Goal: Information Seeking & Learning: Check status

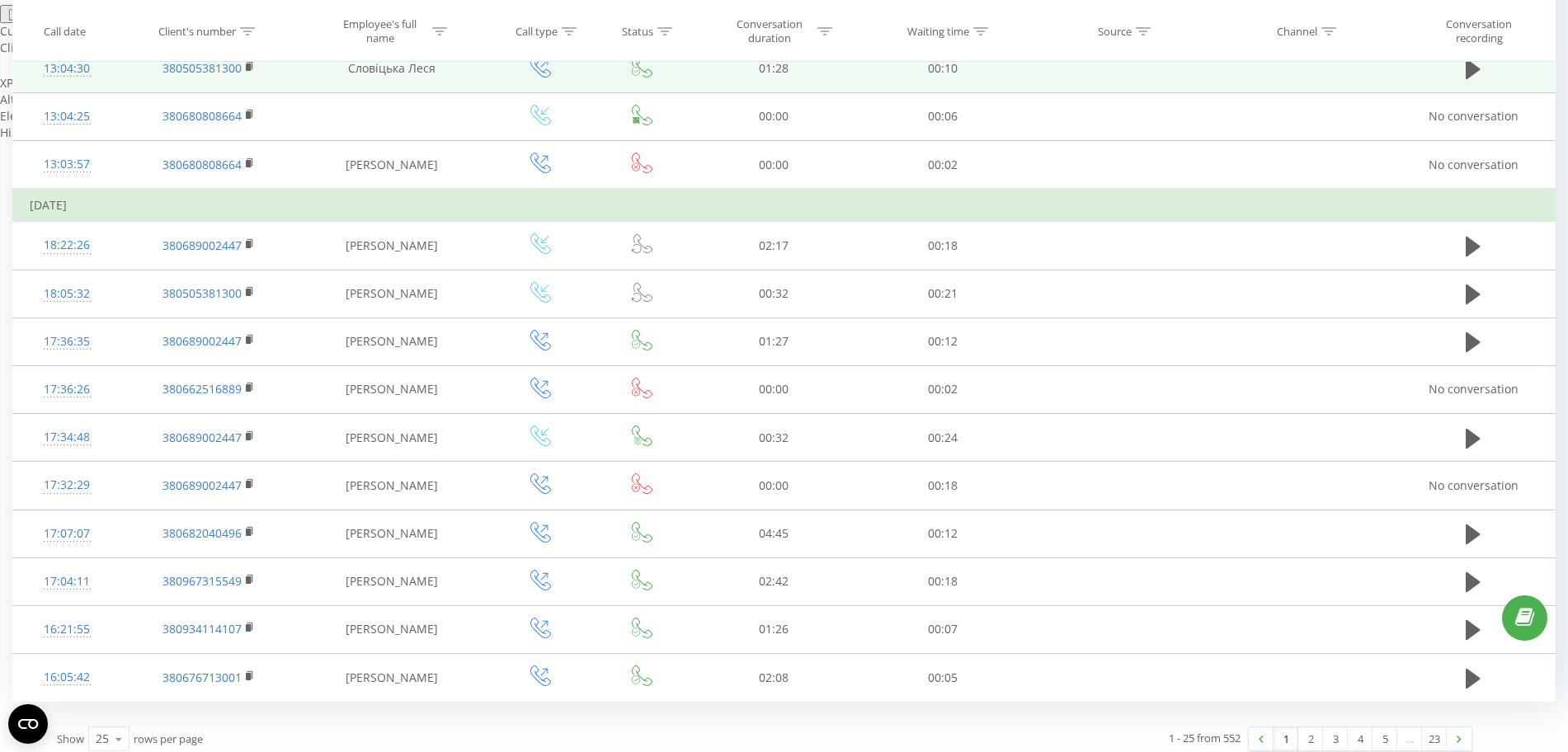
scroll to position [789, 0]
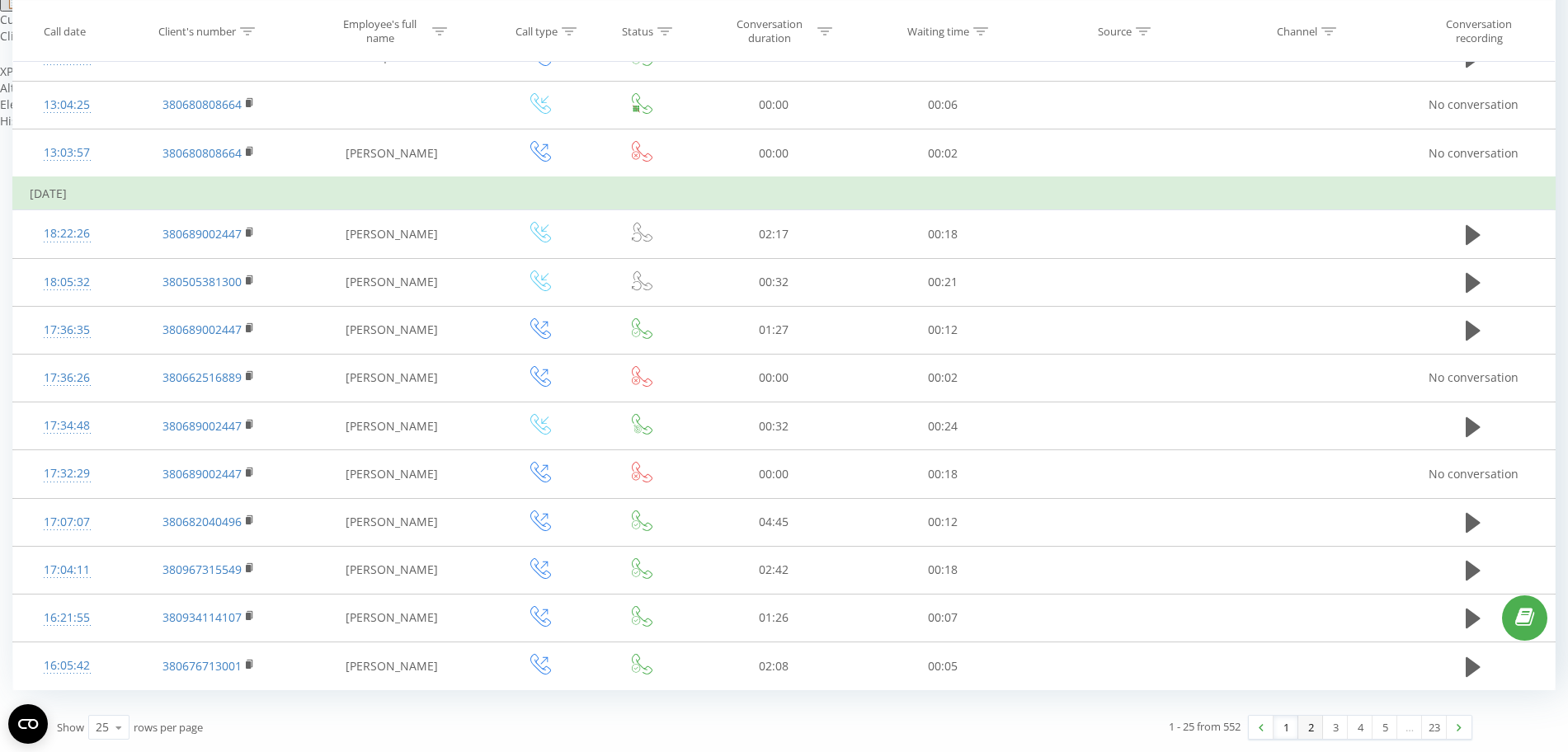
click at [1305, 735] on link "2" at bounding box center [1311, 727] width 25 height 23
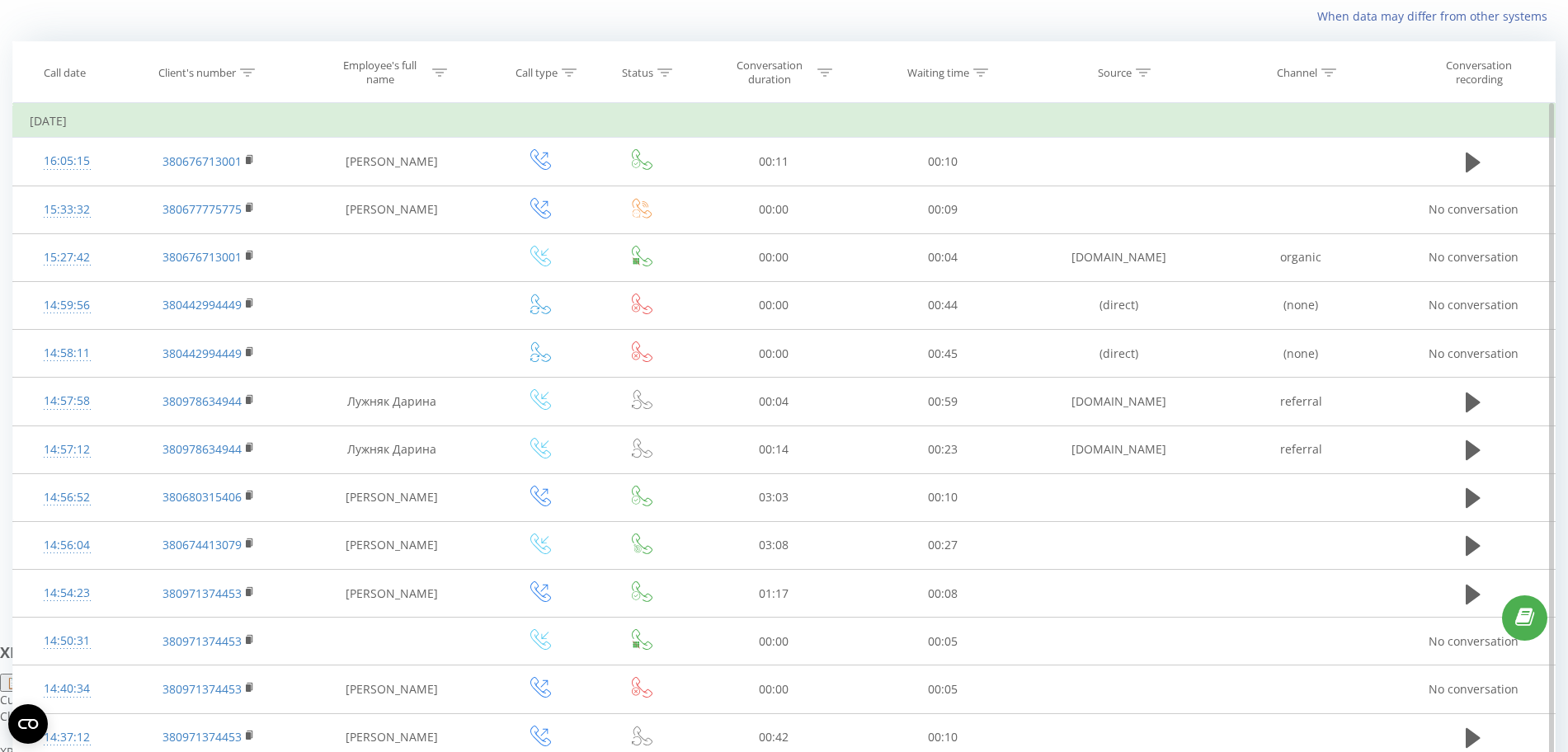
scroll to position [756, 0]
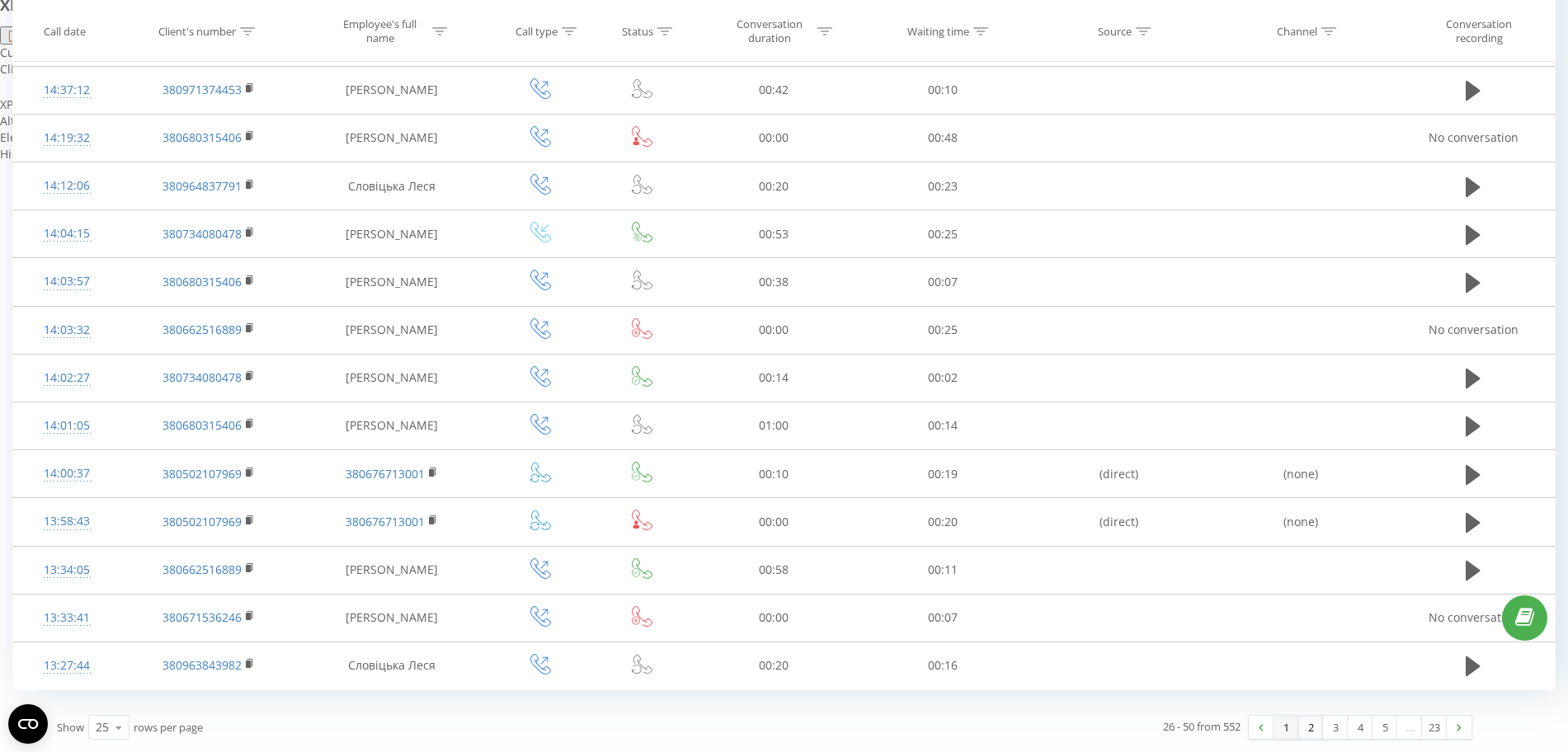
click at [1285, 726] on link "1" at bounding box center [1286, 727] width 25 height 23
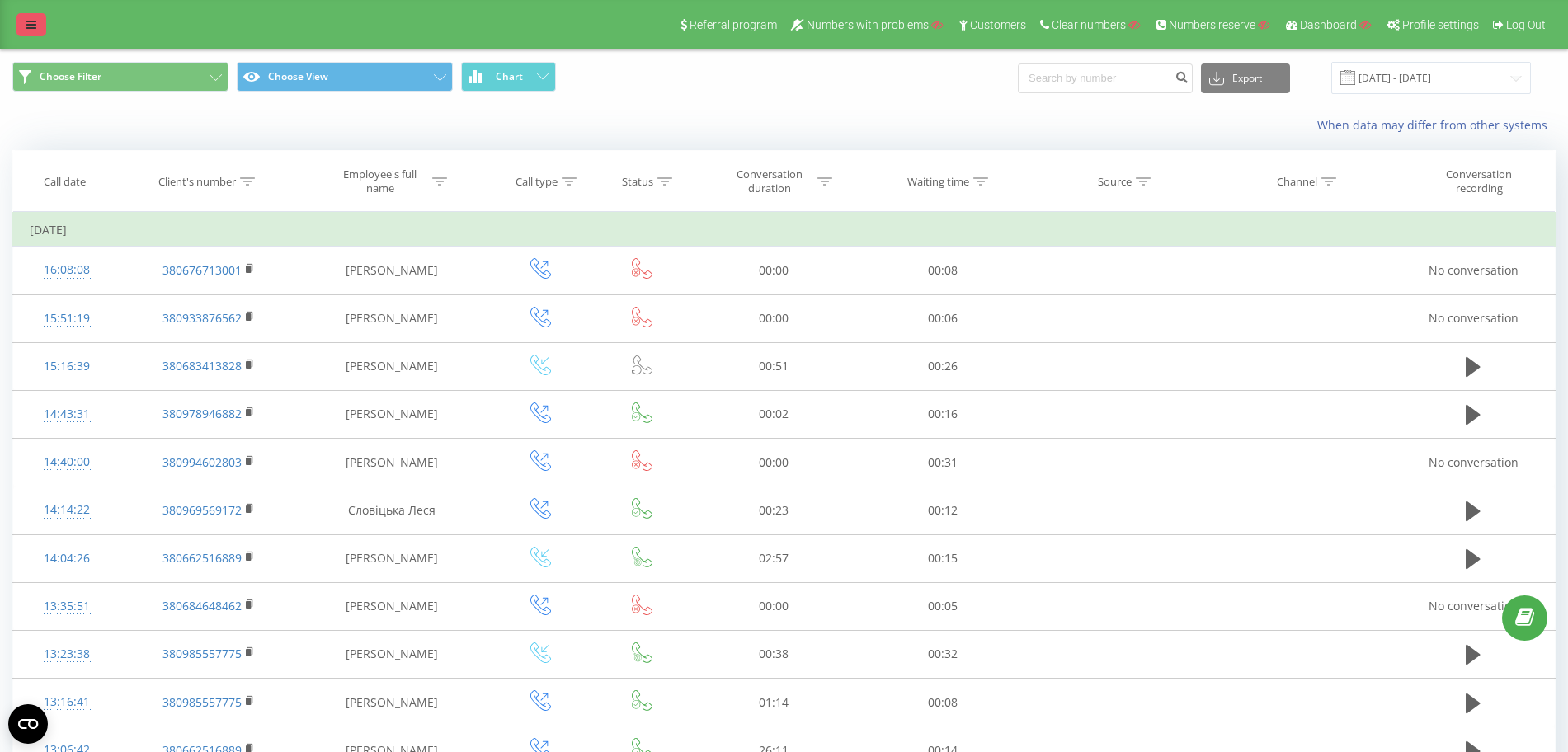
click at [31, 33] on link at bounding box center [31, 24] width 30 height 23
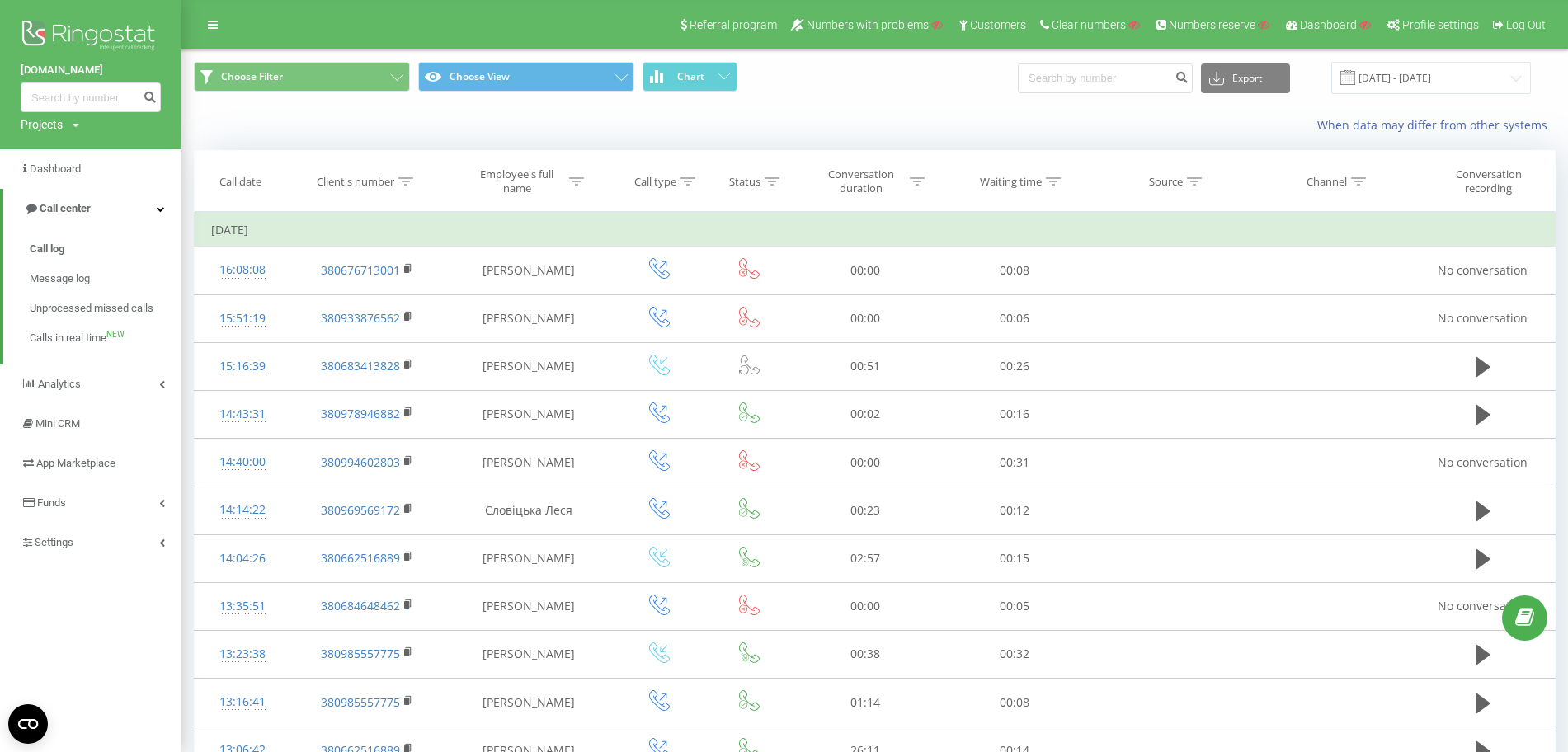
click at [73, 31] on img at bounding box center [90, 37] width 140 height 41
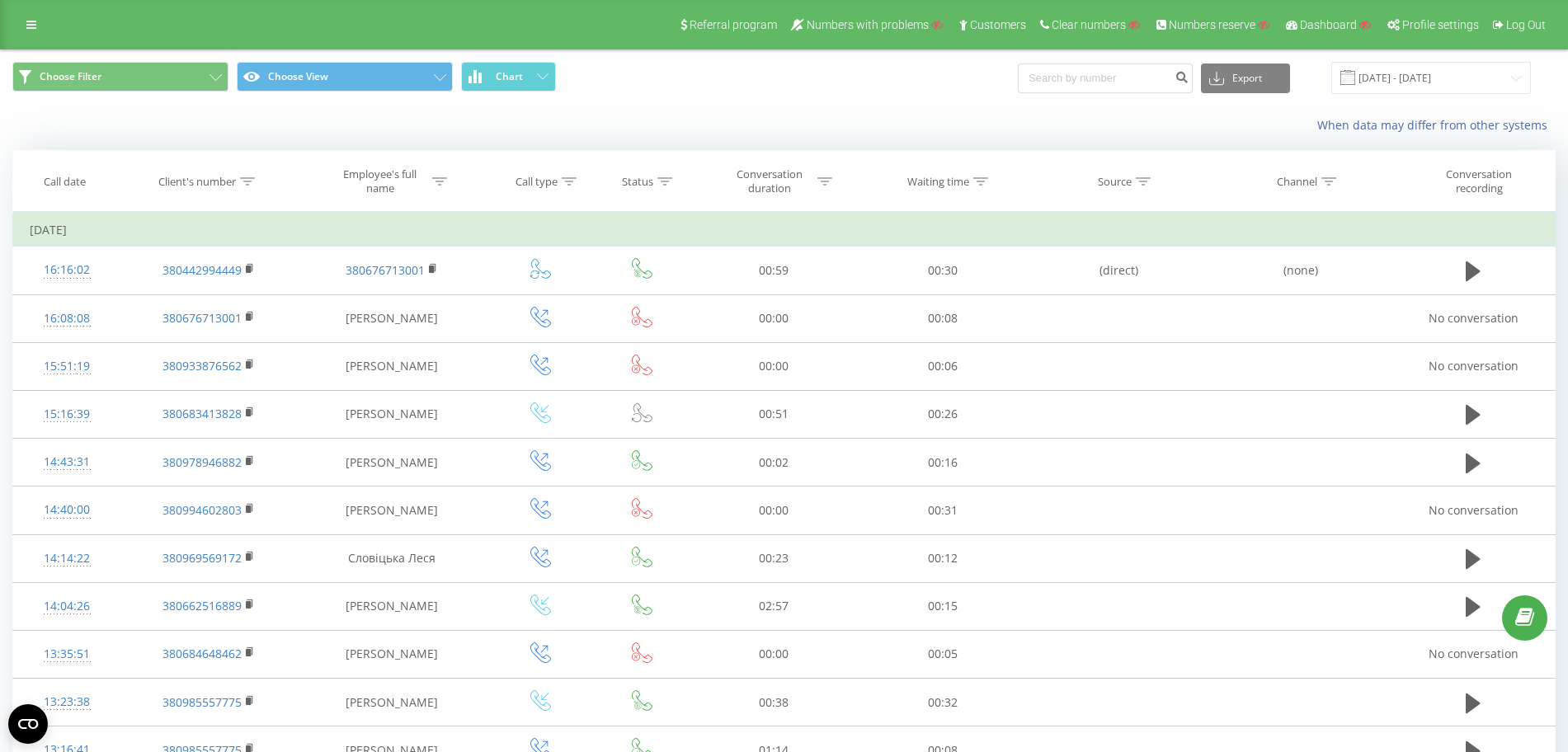
drag, startPoint x: 32, startPoint y: 32, endPoint x: 34, endPoint y: 93, distance: 61.0
click at [31, 32] on link at bounding box center [31, 24] width 30 height 23
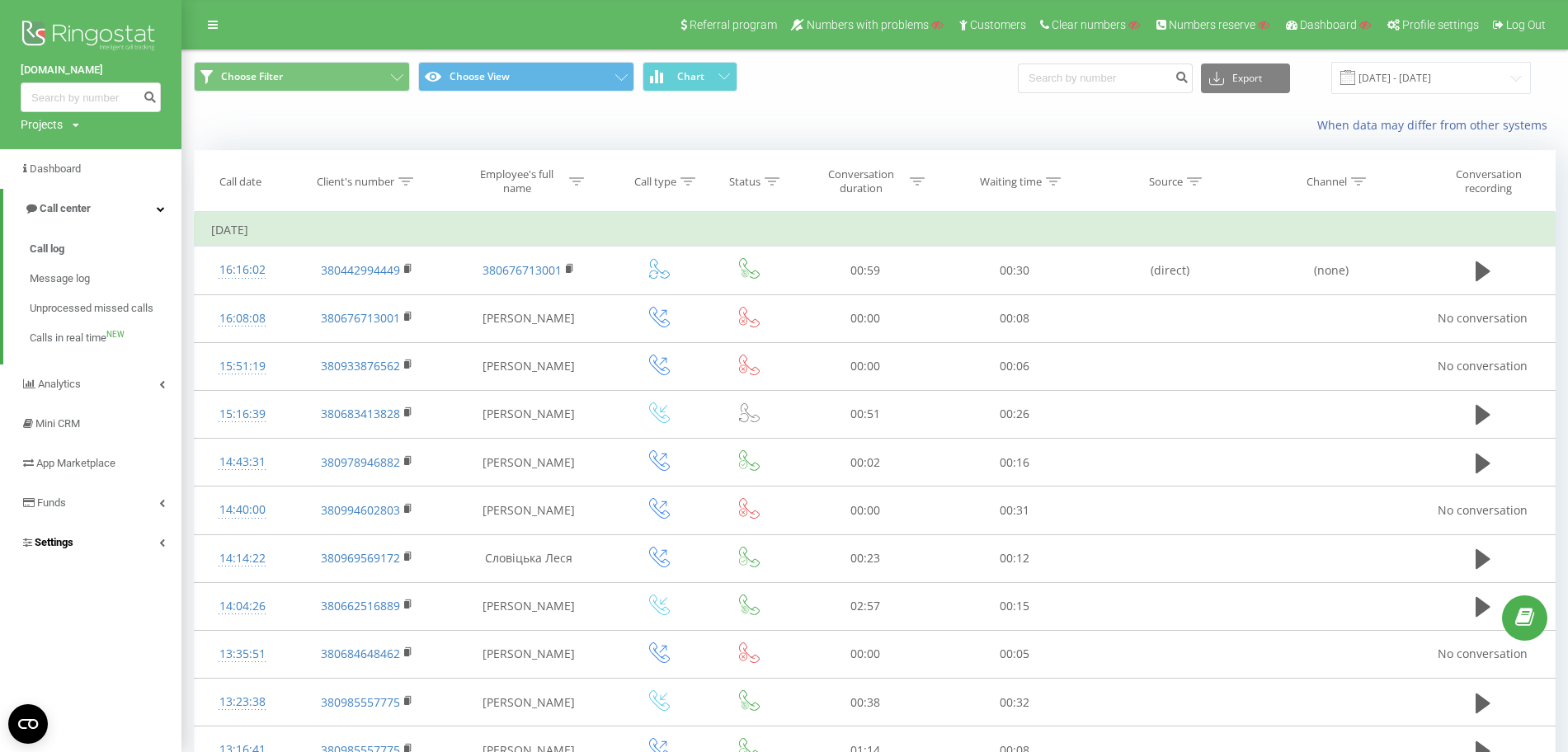
click at [90, 537] on link "Settings" at bounding box center [90, 543] width 182 height 40
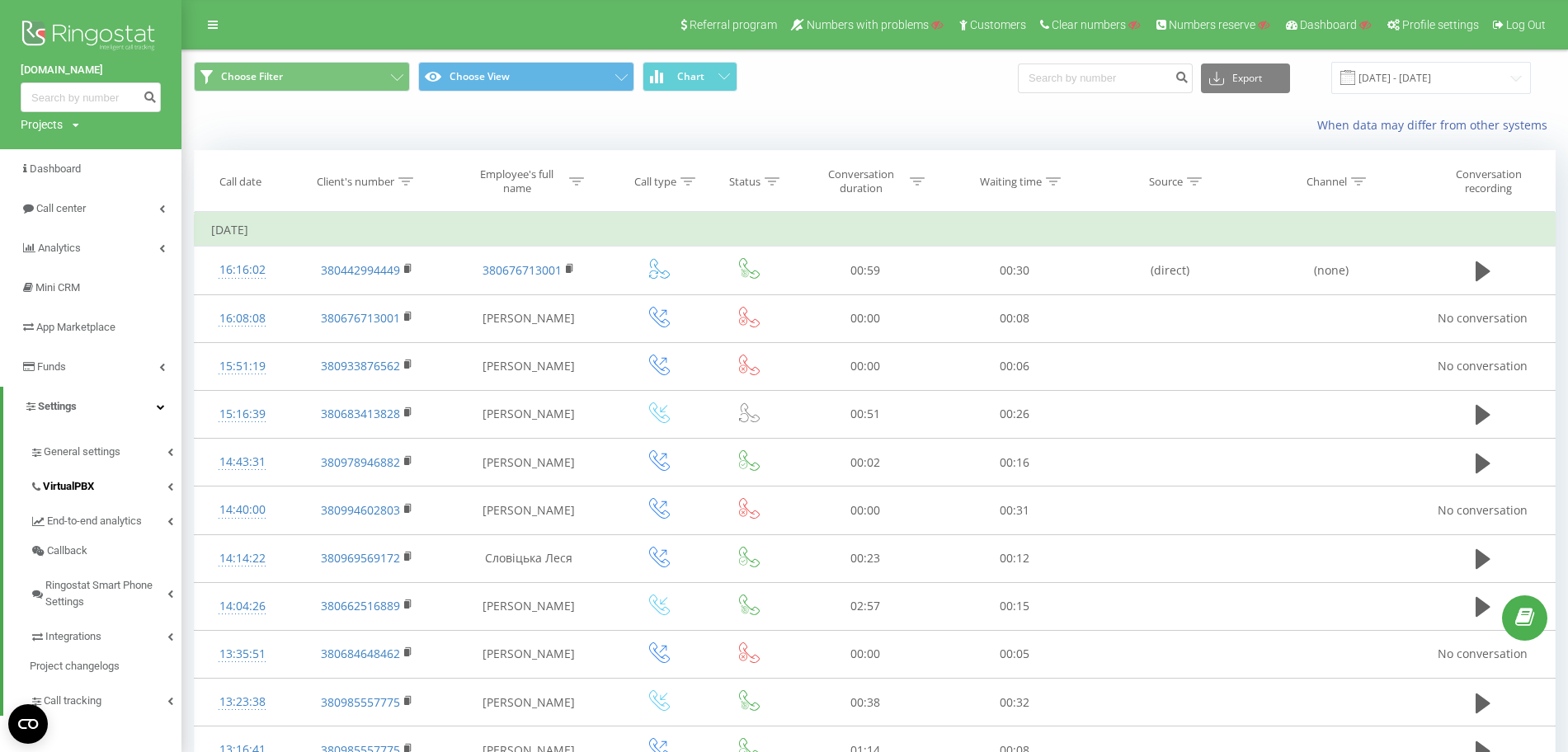
click at [108, 483] on link "VirtualPBX" at bounding box center [106, 484] width 151 height 34
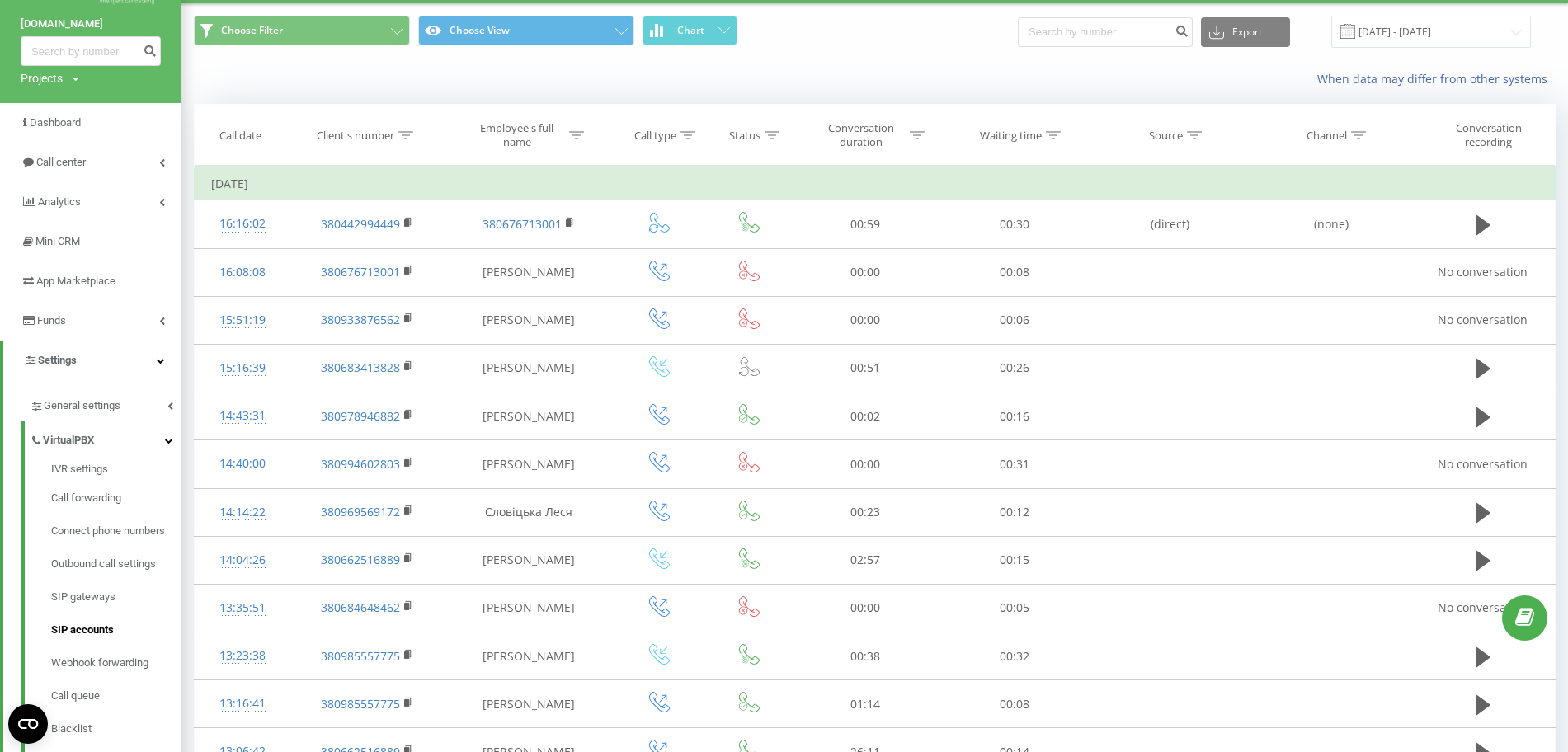
scroll to position [103, 0]
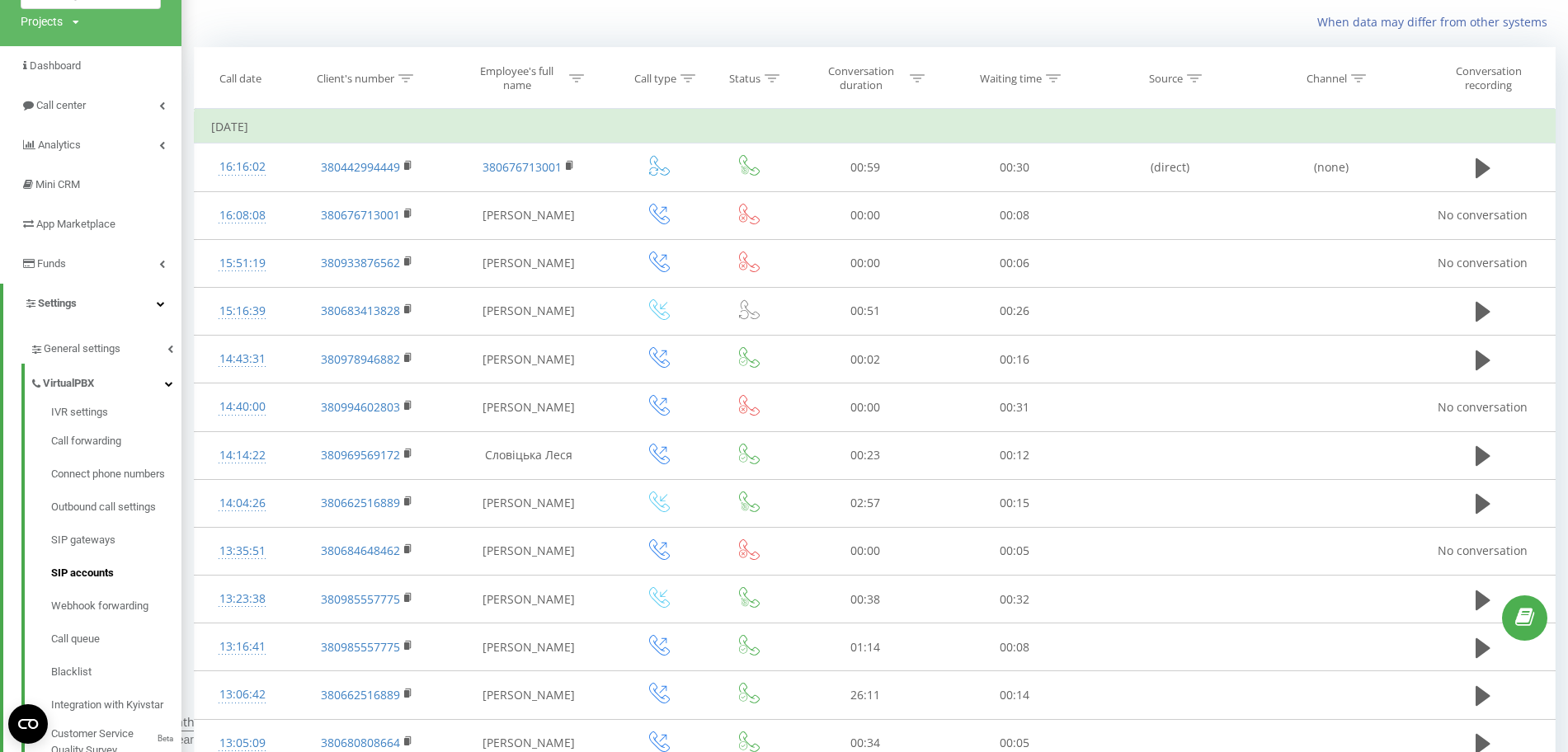
click at [106, 576] on span "SIP accounts" at bounding box center [82, 573] width 63 height 16
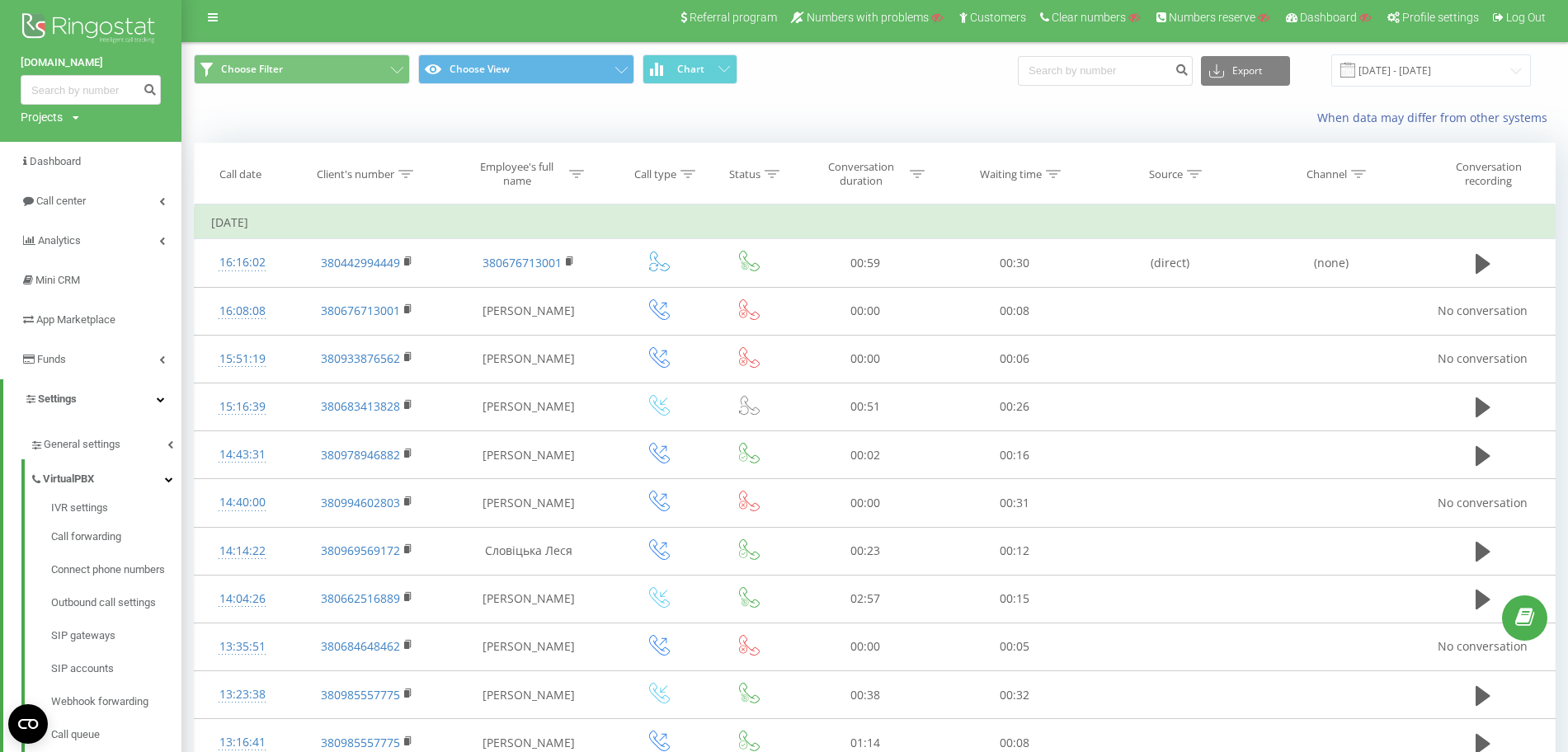
scroll to position [0, 0]
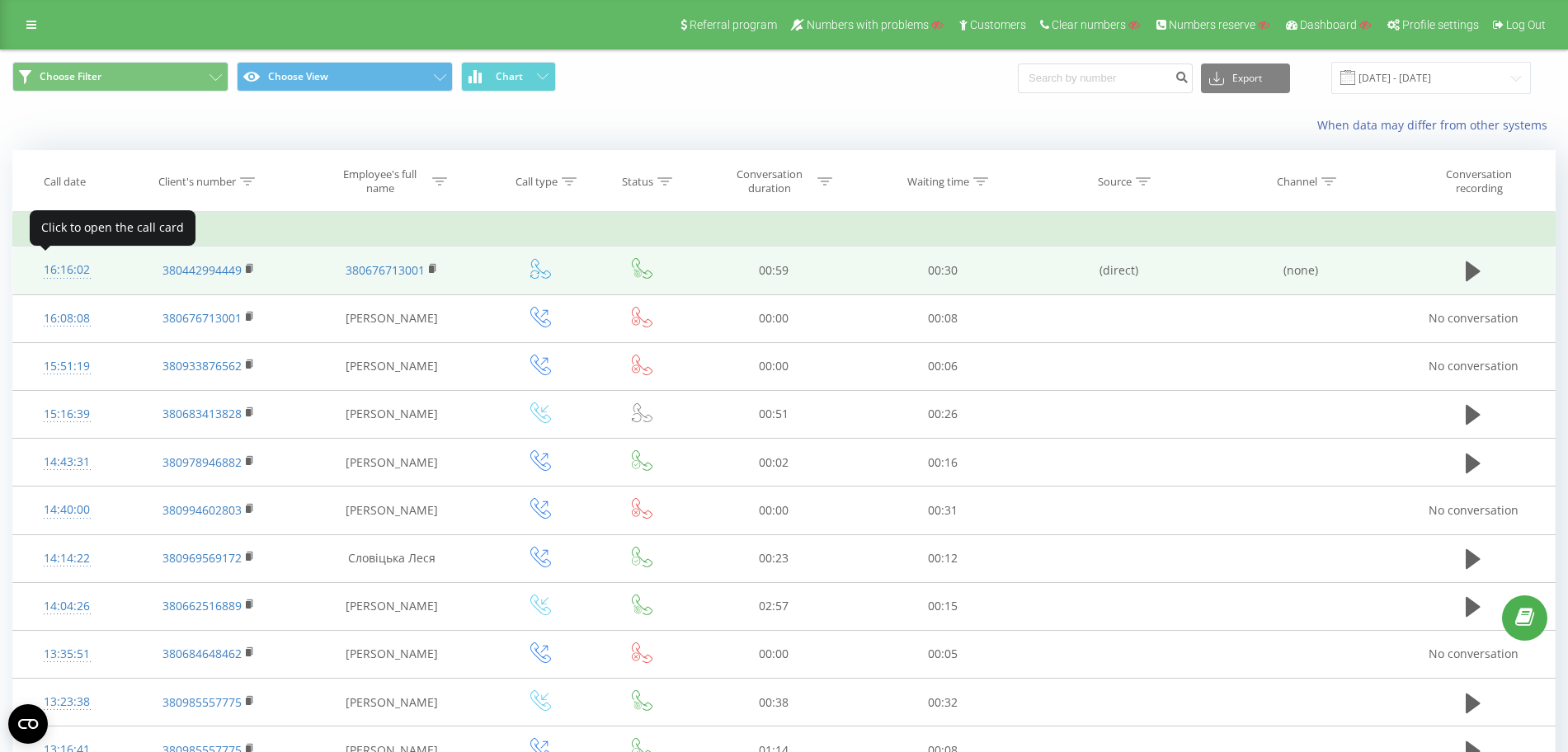
click at [73, 278] on div at bounding box center [67, 278] width 75 height 1
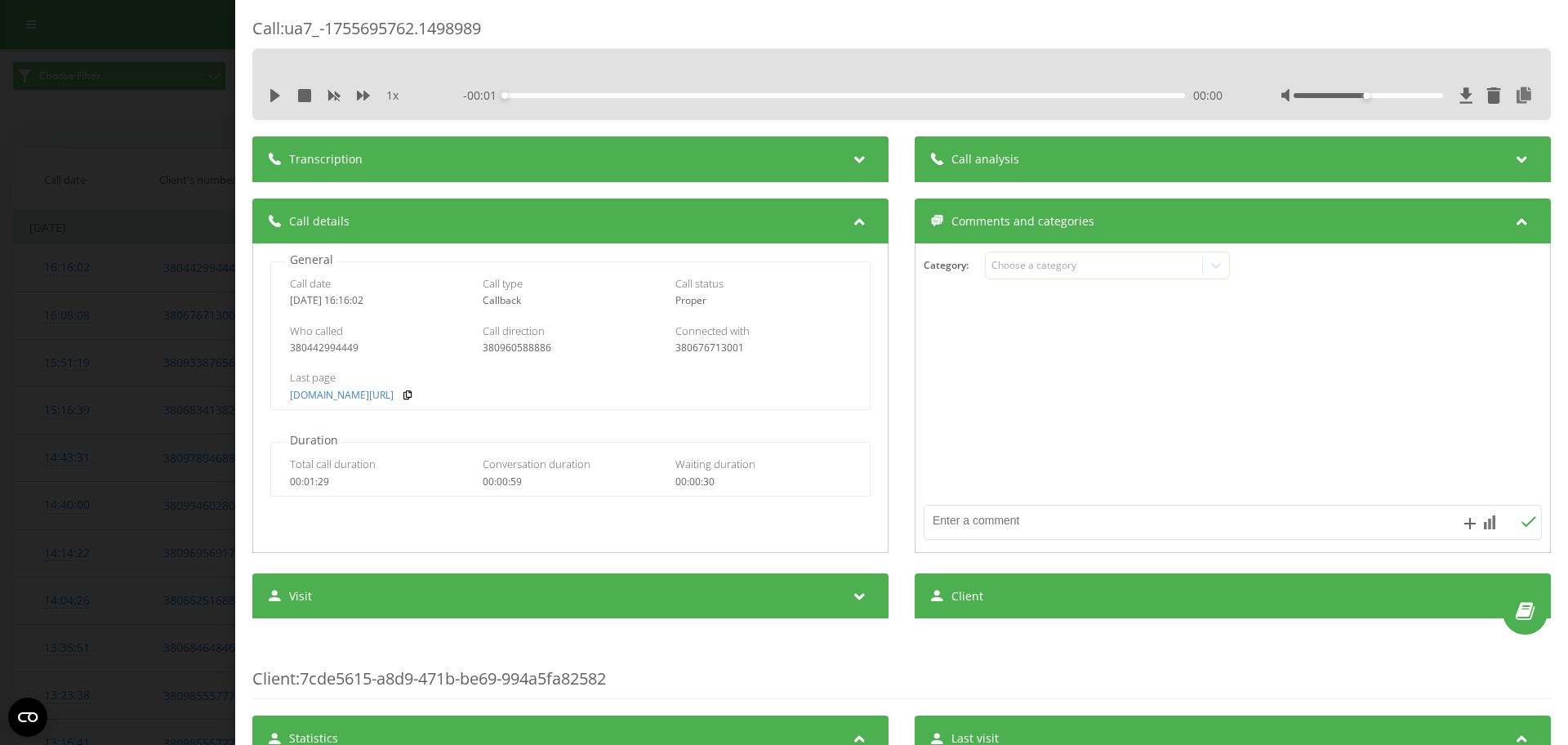
click at [333, 346] on div "380442994449" at bounding box center [378, 348] width 176 height 11
copy div "380442994449"
click at [13, 266] on div "Call : ua7_-1755695762.1498989 1 x - 01:06 00:00 00:00 Transcription For AI ana…" at bounding box center [784, 372] width 1568 height 745
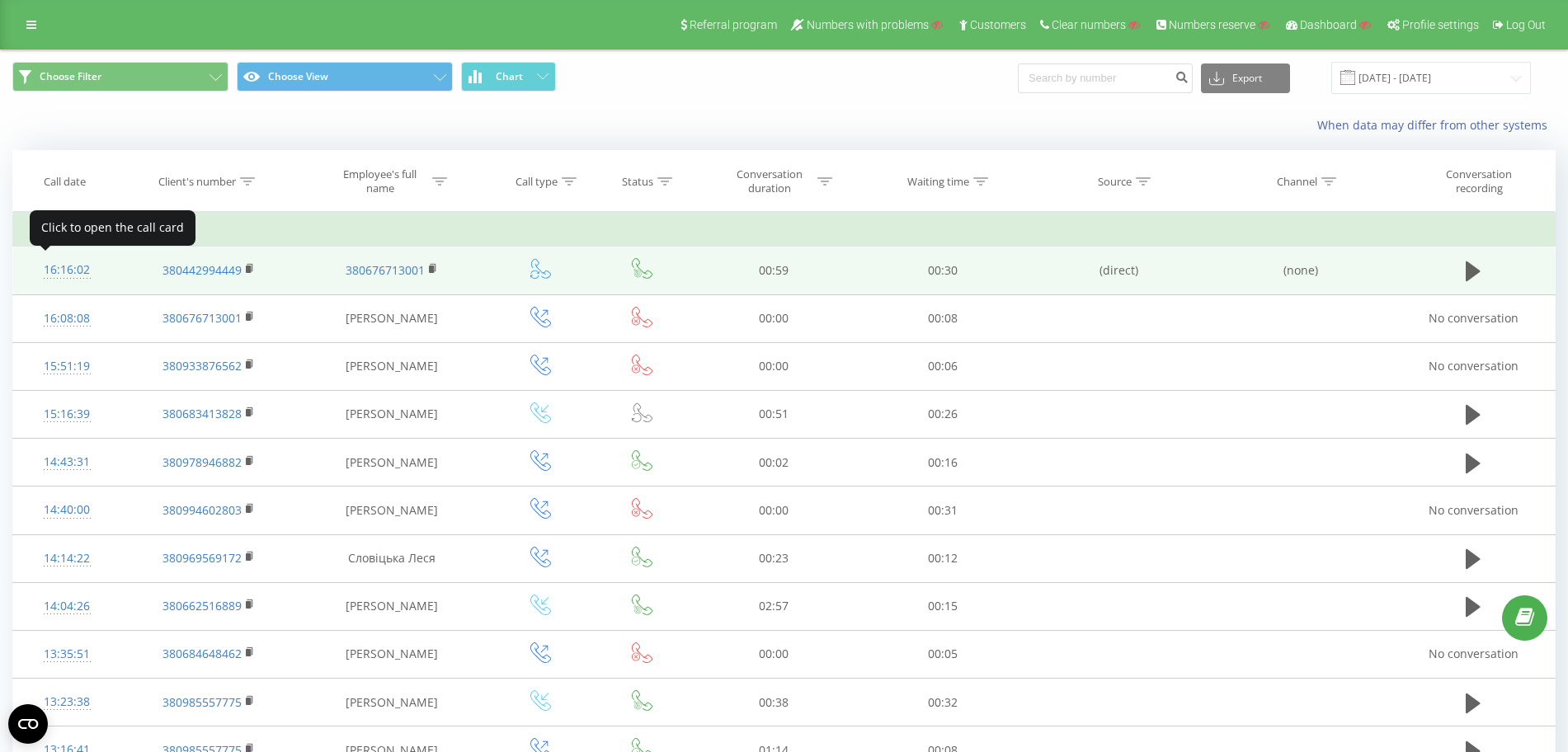
click at [54, 274] on div "16:16:02" at bounding box center [67, 269] width 75 height 32
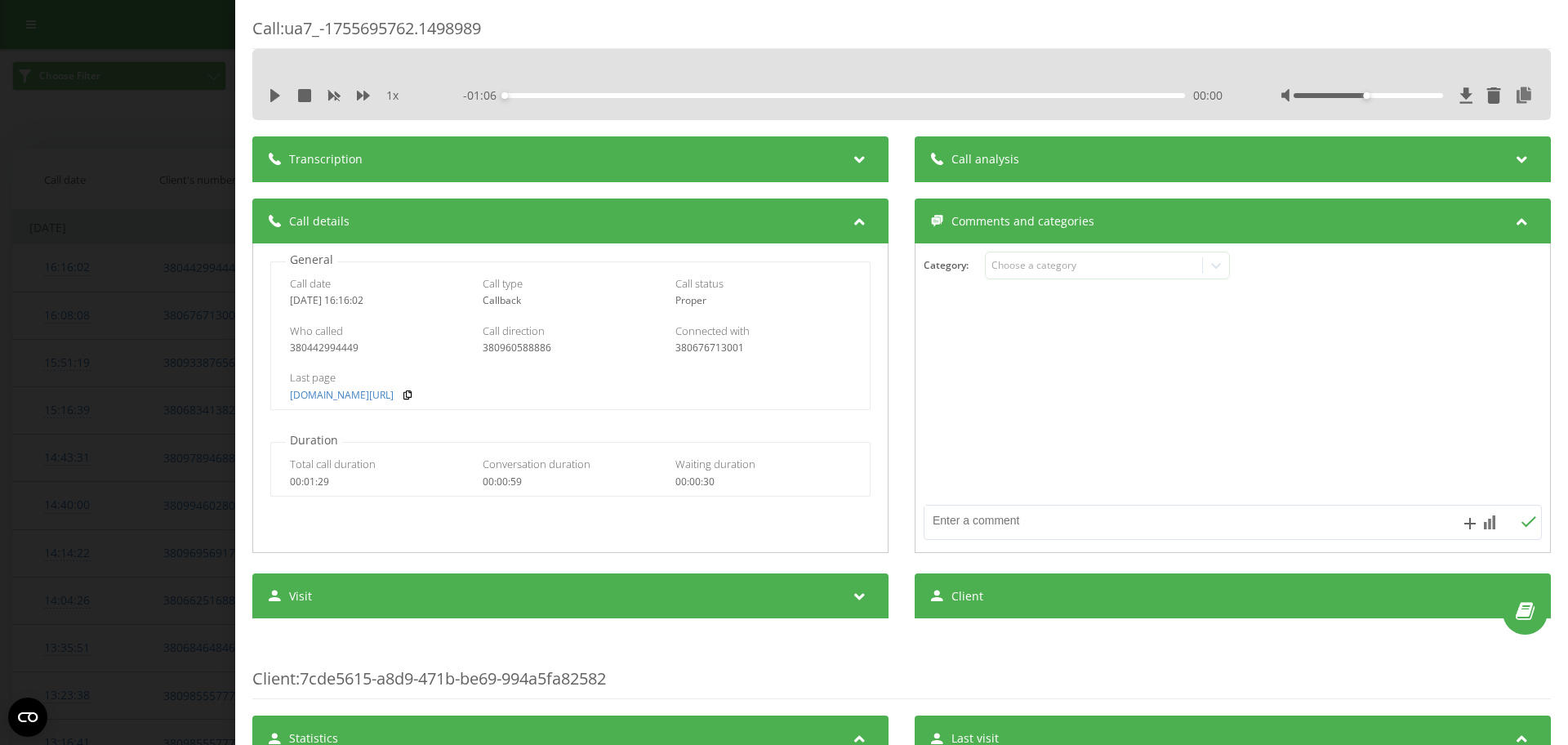
click at [699, 49] on div "1 x - 01:06 00:00 00:00" at bounding box center [902, 84] width 1299 height 71
click at [3, 173] on div "Call : ua7_-1755695762.1498989 1 x - 01:06 00:00 00:00 Transcription For AI ana…" at bounding box center [784, 372] width 1568 height 745
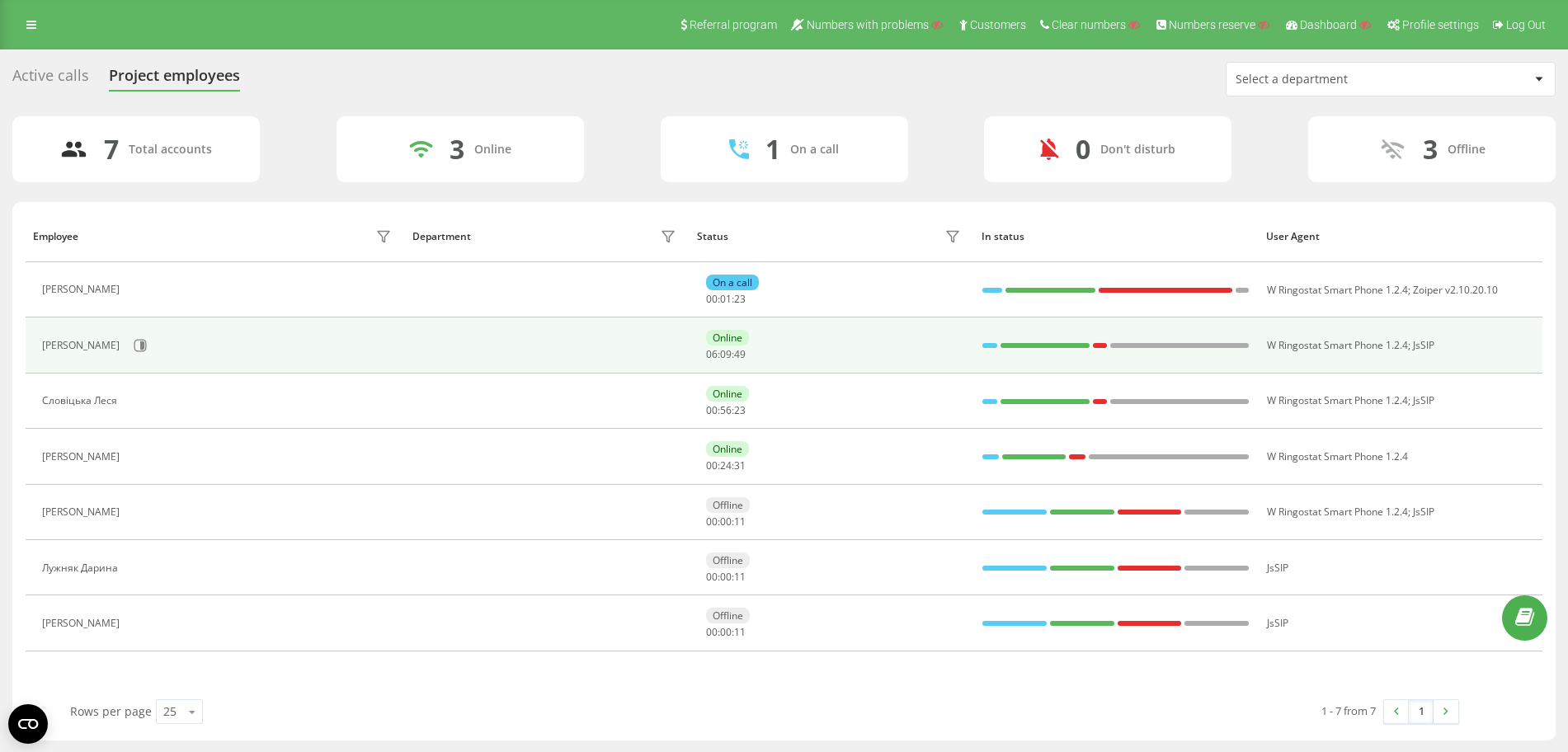
click at [809, 346] on div "Online 06 : 09 : 49" at bounding box center [836, 344] width 259 height 30
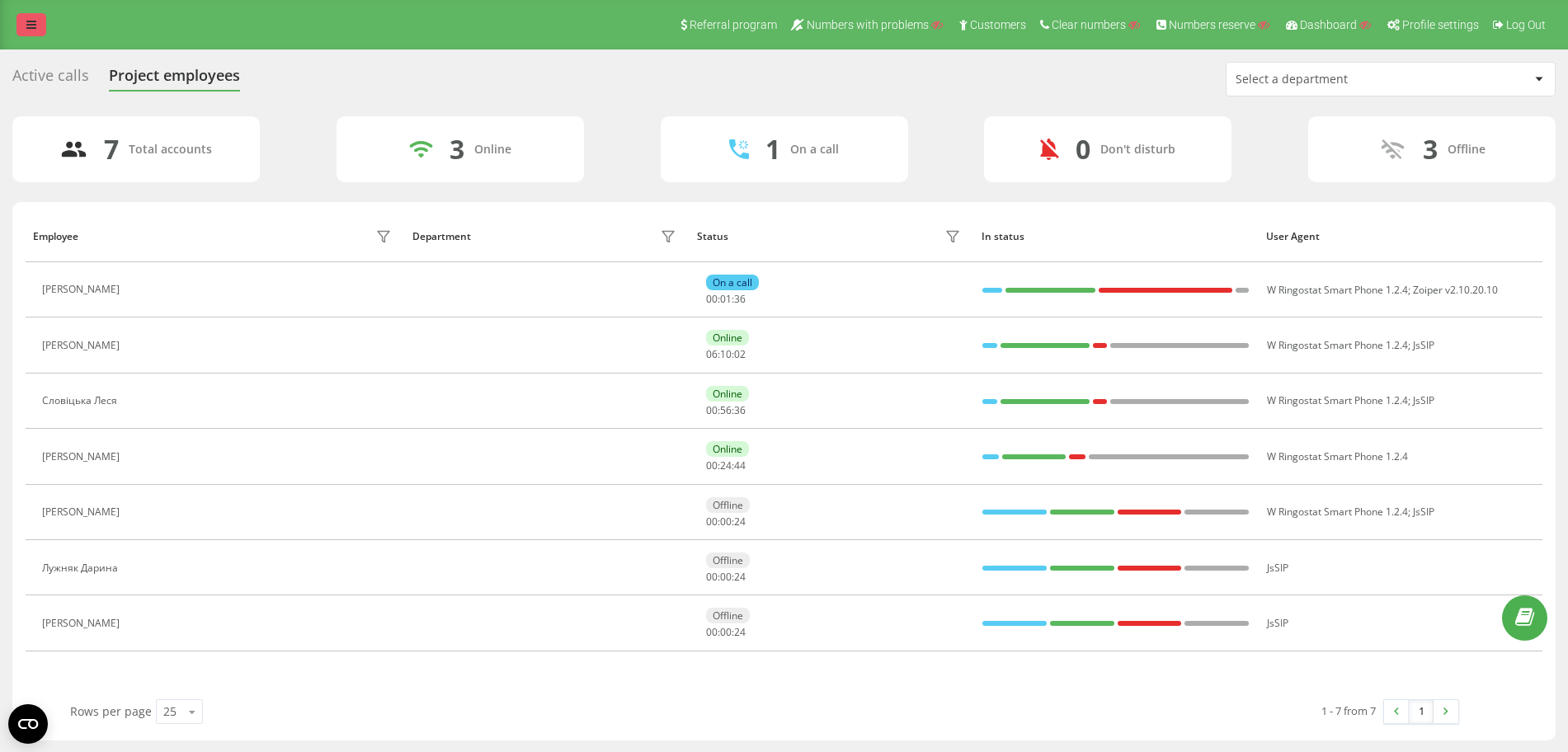
click at [40, 34] on link at bounding box center [31, 24] width 30 height 23
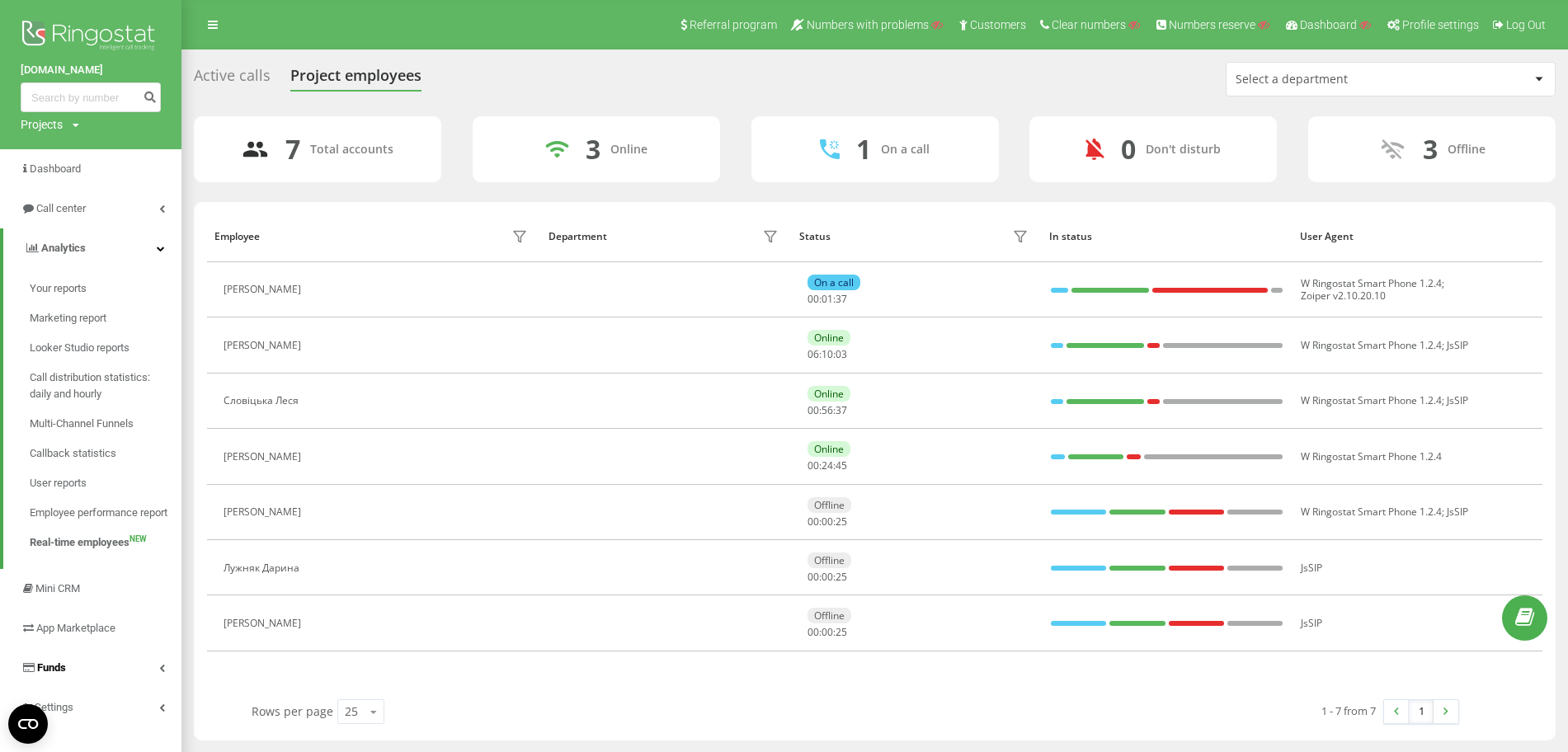
scroll to position [17, 0]
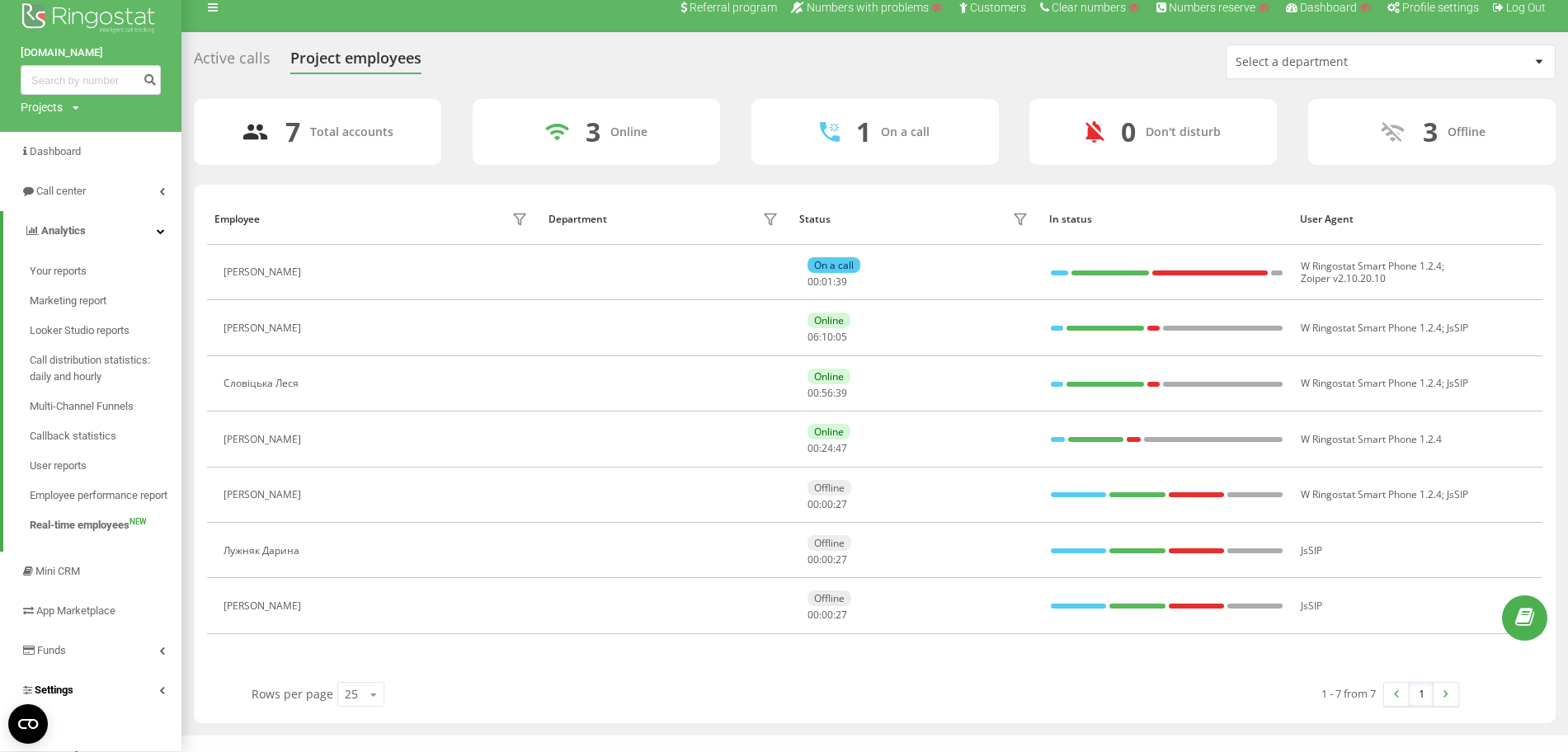
click at [115, 686] on link "Settings" at bounding box center [90, 690] width 182 height 40
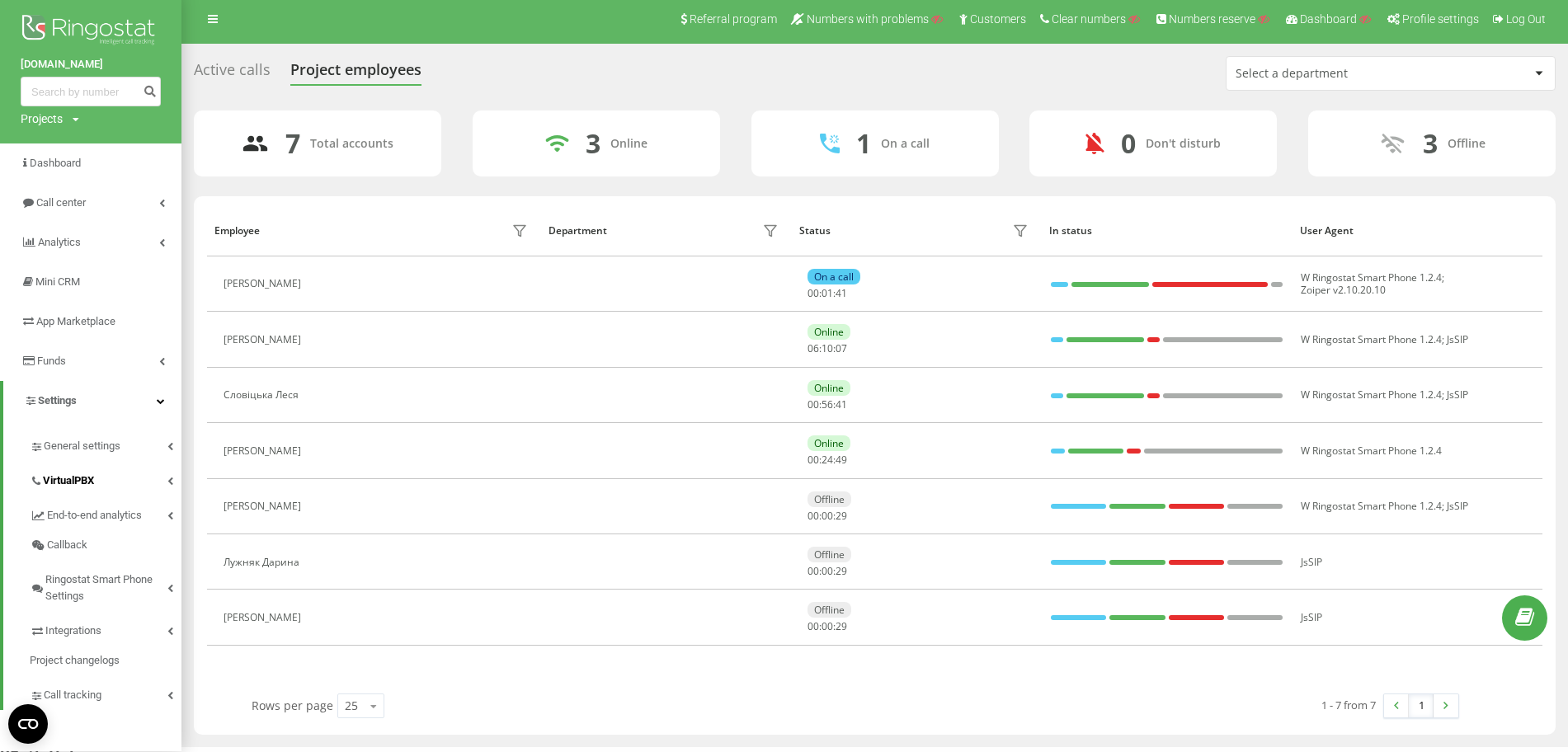
click at [120, 478] on link "VirtualPBX" at bounding box center [106, 478] width 151 height 34
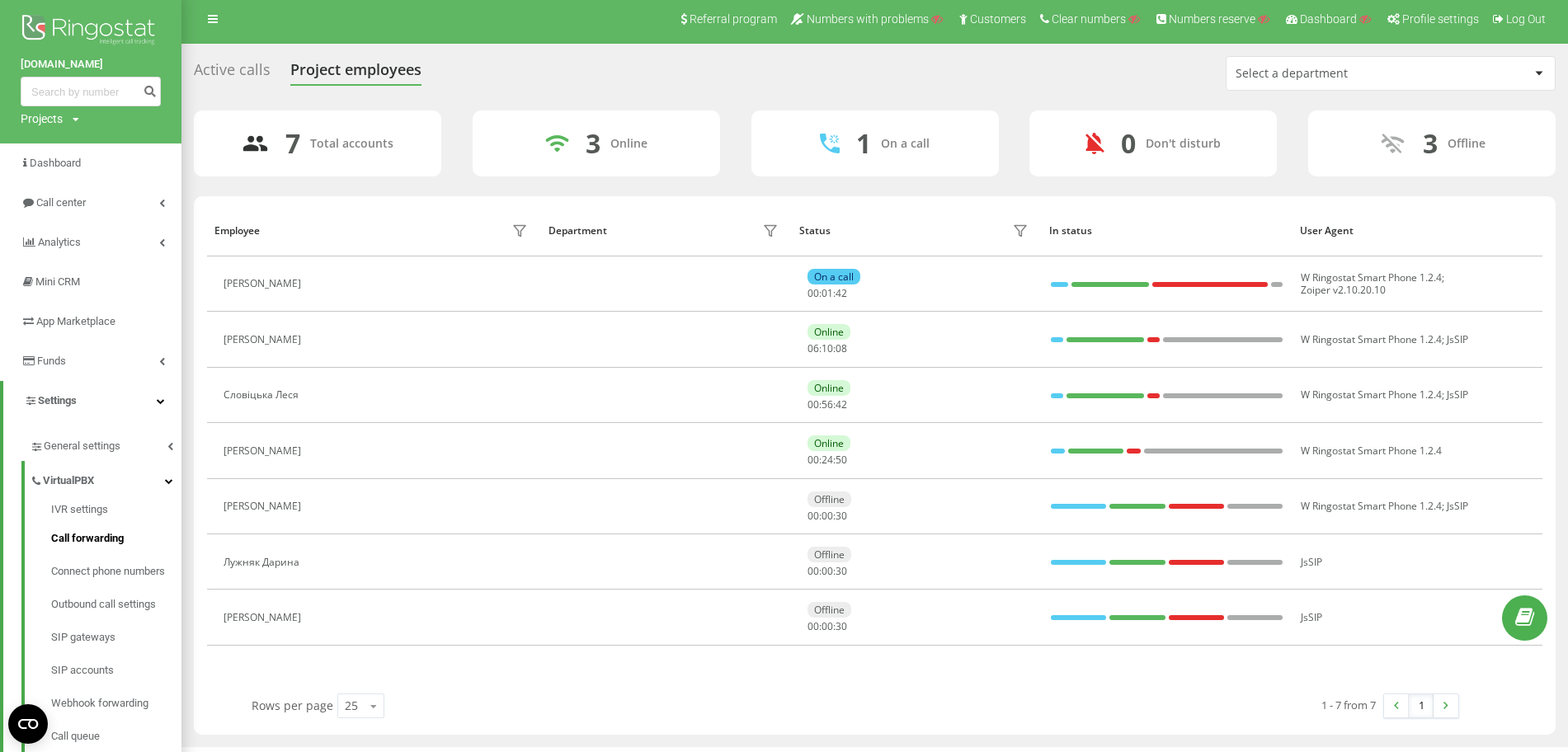
click at [112, 540] on span "Call forwarding" at bounding box center [87, 538] width 72 height 16
